Goal: Communication & Community: Ask a question

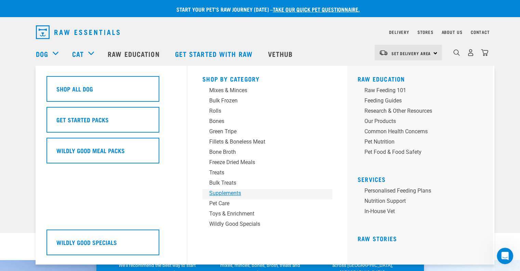
click at [235, 192] on div "Supplements" at bounding box center [262, 193] width 107 height 8
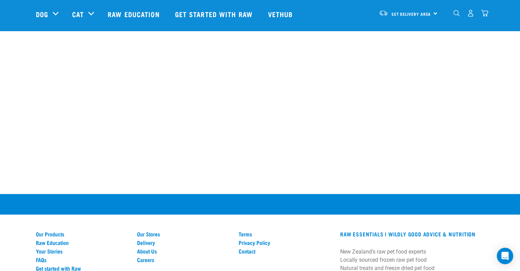
scroll to position [839, 0]
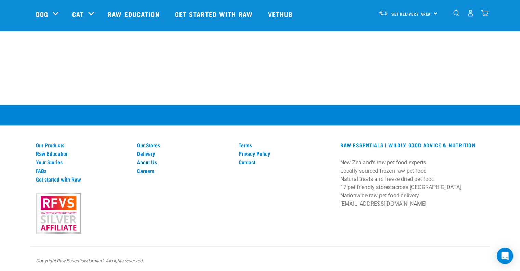
click at [148, 161] on link "About Us" at bounding box center [183, 162] width 93 height 6
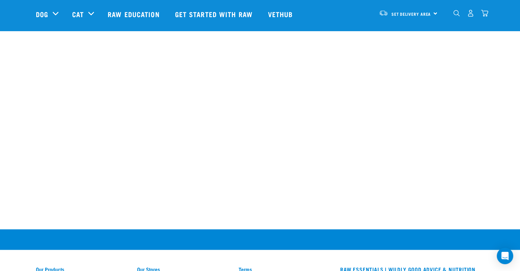
scroll to position [947, 0]
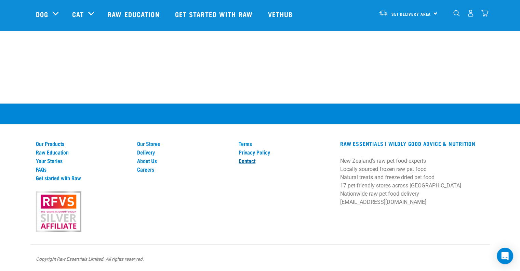
click at [243, 159] on link "Contact" at bounding box center [285, 160] width 93 height 6
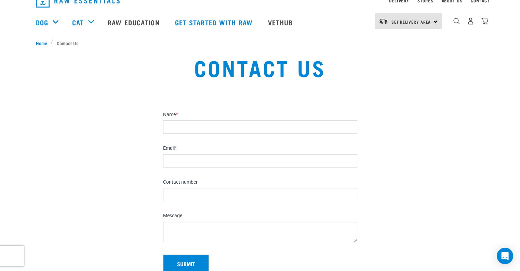
scroll to position [68, 0]
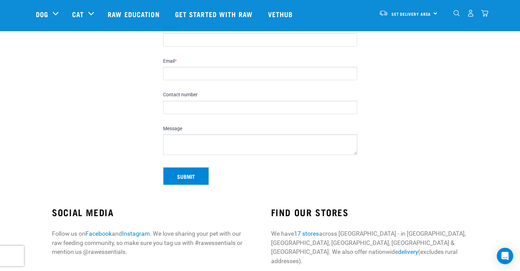
click at [178, 43] on input "Name *" at bounding box center [260, 39] width 194 height 13
type input "[PERSON_NAME]"
type input "[PERSON_NAME][EMAIL_ADDRESS][DOMAIN_NAME]"
type input "0272211846"
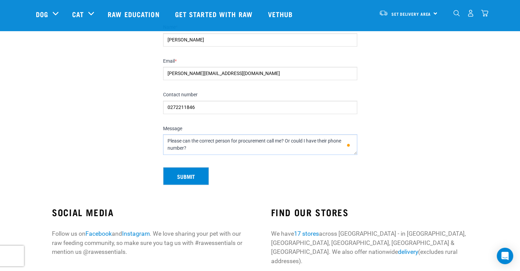
scroll to position [3, 0]
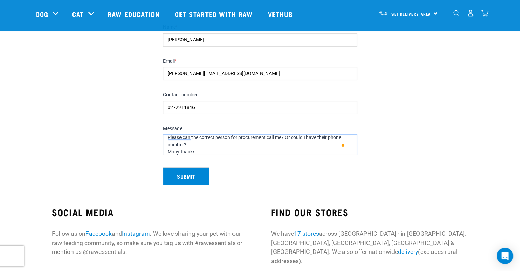
type textarea "Please can the correct person for procurement call me? Or could I have their ph…"
click at [185, 172] on button "Submit" at bounding box center [186, 176] width 46 height 18
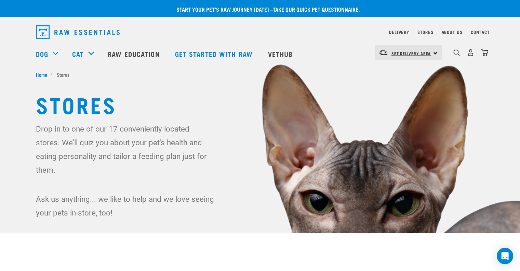
click at [402, 56] on link "Set Delivery Area" at bounding box center [412, 53] width 40 height 11
click at [391, 82] on link "[GEOGRAPHIC_DATA]" at bounding box center [408, 86] width 66 height 15
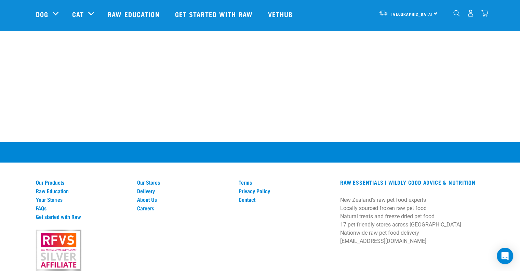
scroll to position [1300, 0]
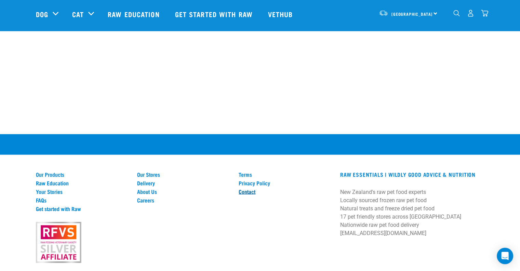
click at [252, 188] on link "Contact" at bounding box center [285, 191] width 93 height 6
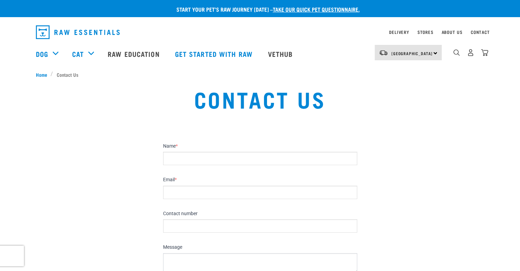
scroll to position [205, 0]
